Goal: Task Accomplishment & Management: Use online tool/utility

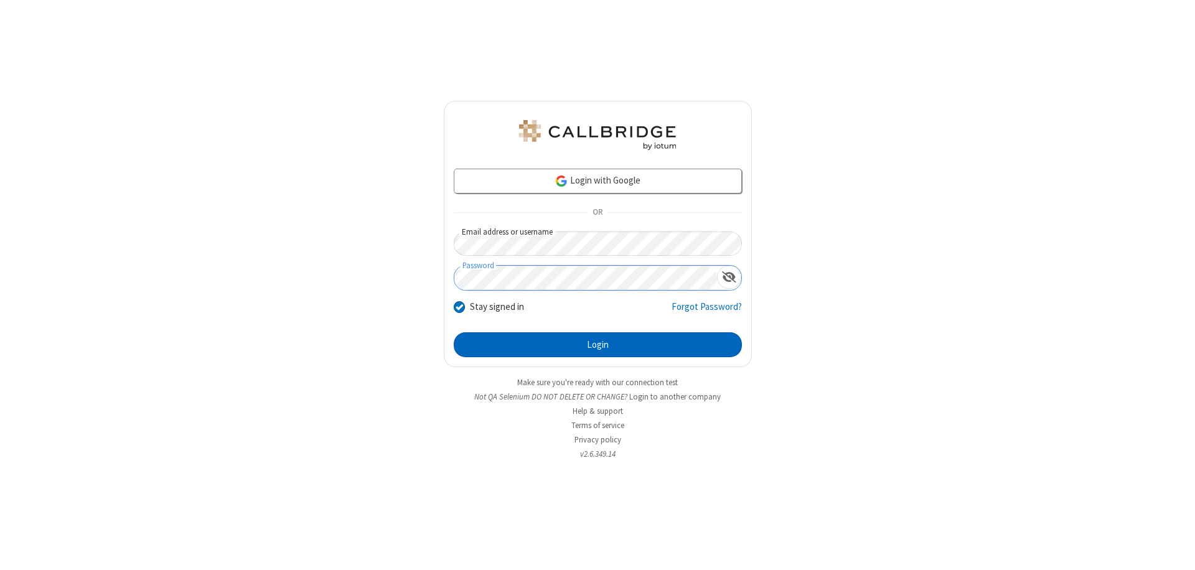
click at [598, 345] on button "Login" at bounding box center [598, 344] width 288 height 25
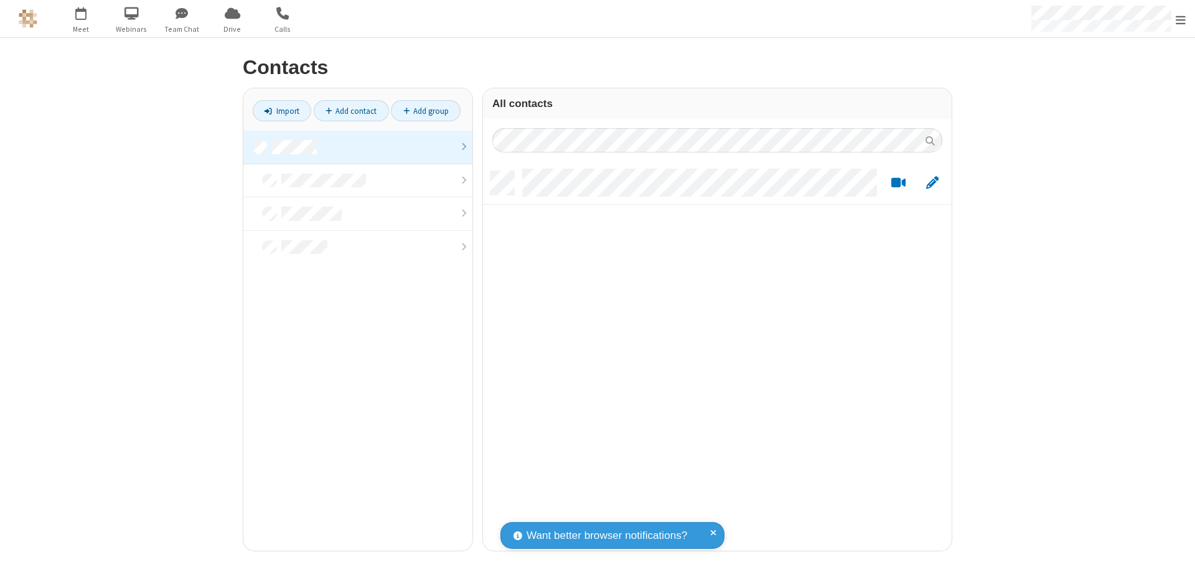
click at [358, 147] on link at bounding box center [357, 148] width 229 height 34
click at [282, 111] on link "Import" at bounding box center [282, 110] width 59 height 21
